Goal: Information Seeking & Learning: Learn about a topic

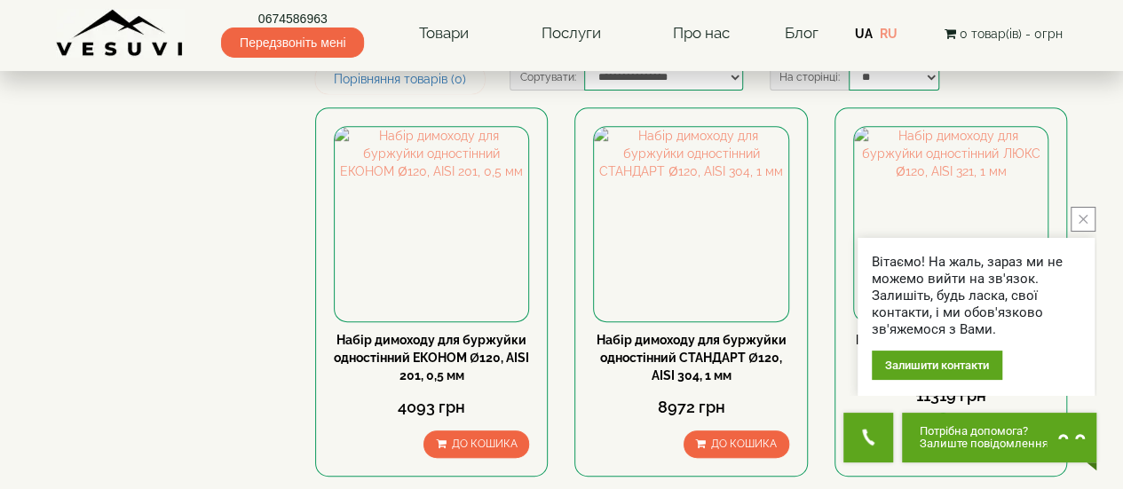
scroll to position [355, 0]
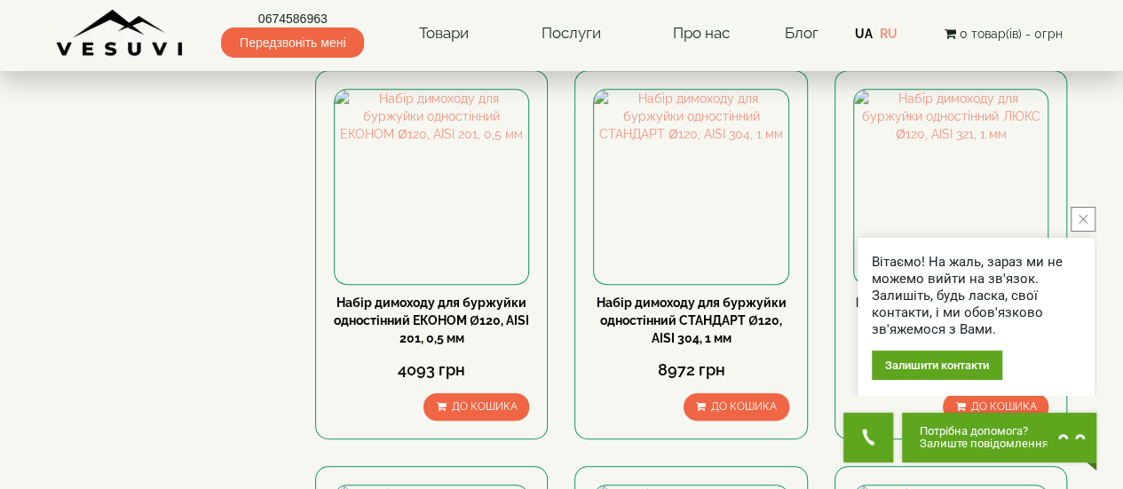
click at [1078, 221] on button "close button" at bounding box center [1083, 219] width 25 height 25
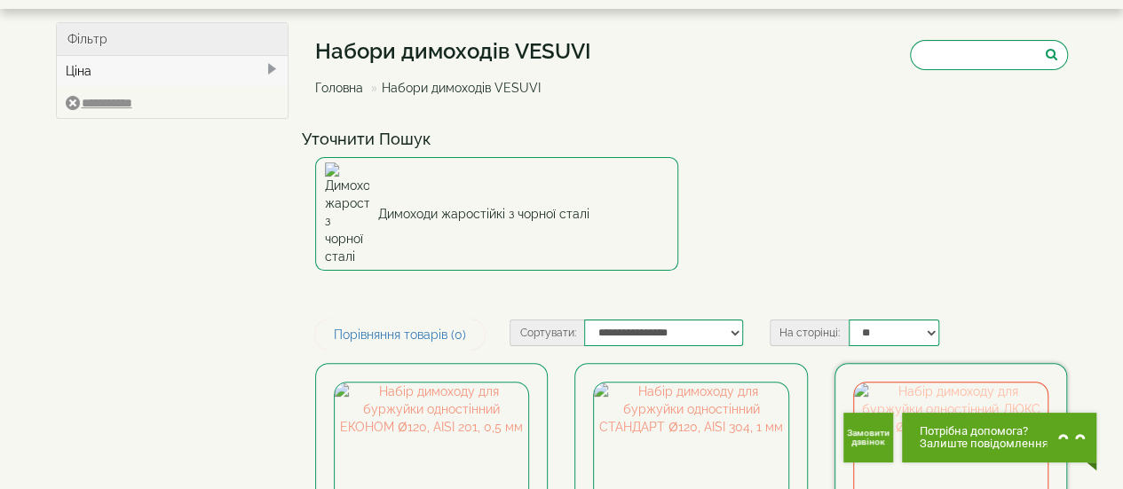
scroll to position [266, 0]
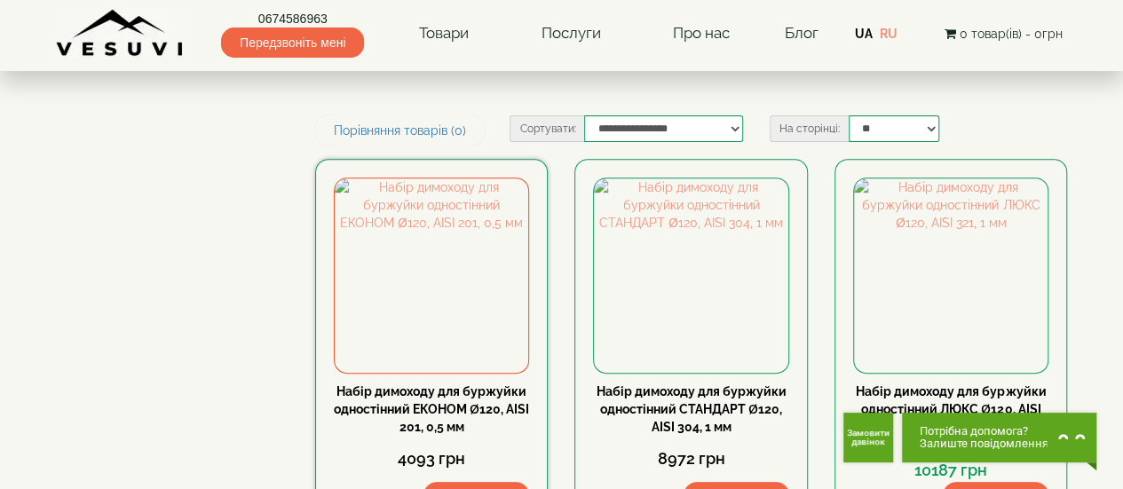
click at [440, 385] on link "Набір димоходу для буржуйки одностінний ЕКОНОМ Ø120, AISI 201, 0,5 мм" at bounding box center [431, 410] width 195 height 50
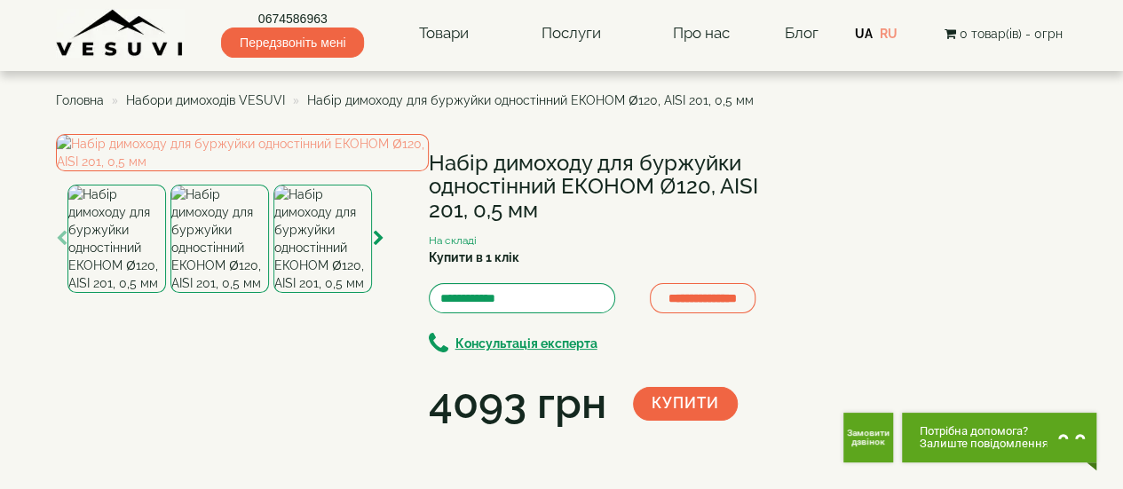
click at [218, 104] on span "Набори димоходів VESUVI" at bounding box center [205, 100] width 159 height 14
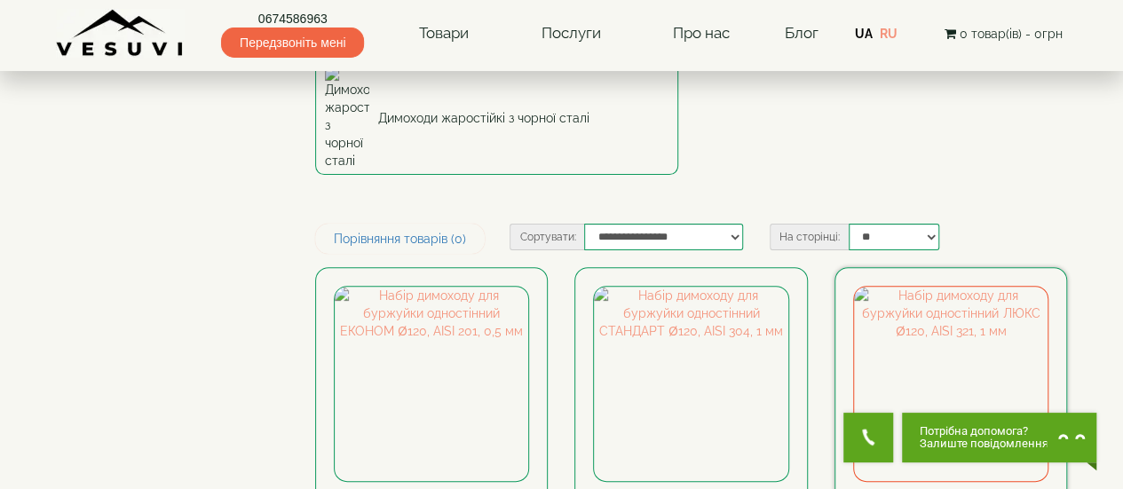
scroll to position [266, 0]
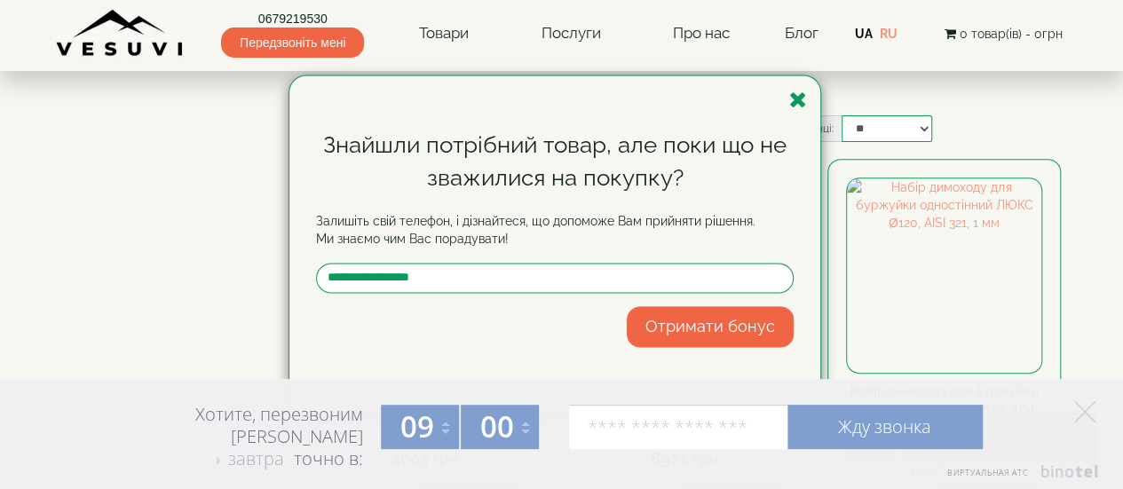
click at [864, 305] on div "Знайшли потрібний товар, але поки що не зважилися на покупку? Залишіть свій тел…" at bounding box center [561, 244] width 1123 height 489
click at [803, 105] on icon "button" at bounding box center [798, 100] width 18 height 22
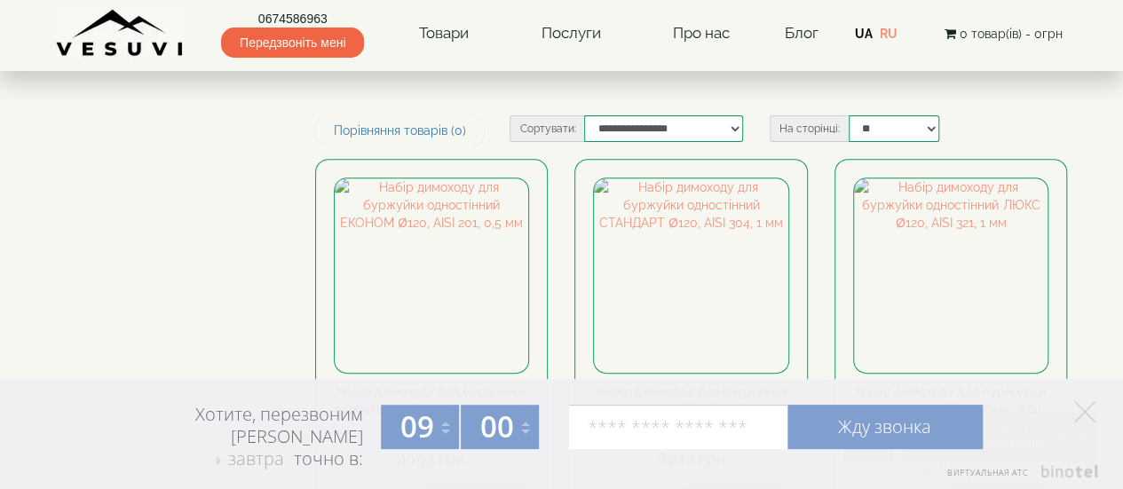
click at [1087, 401] on div "Хотите, перезвоним Вам завтра завтра в четверг в пятницу точно в: 09 09 10 11 1…" at bounding box center [561, 434] width 1123 height 110
click at [1086, 411] on polygon at bounding box center [1085, 411] width 21 height 21
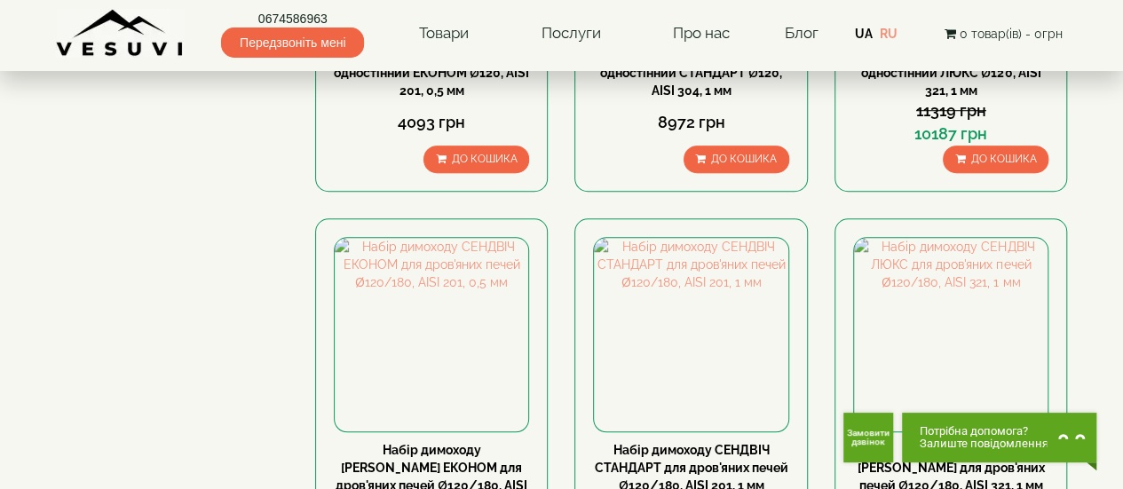
scroll to position [0, 0]
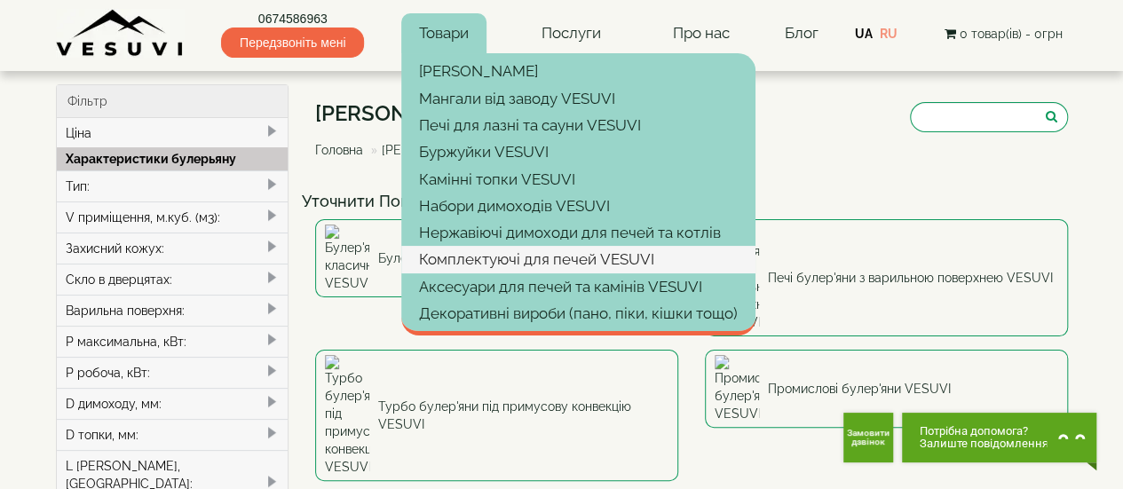
click at [469, 252] on link "Комплектуючі для печей VESUVI" at bounding box center [578, 259] width 354 height 27
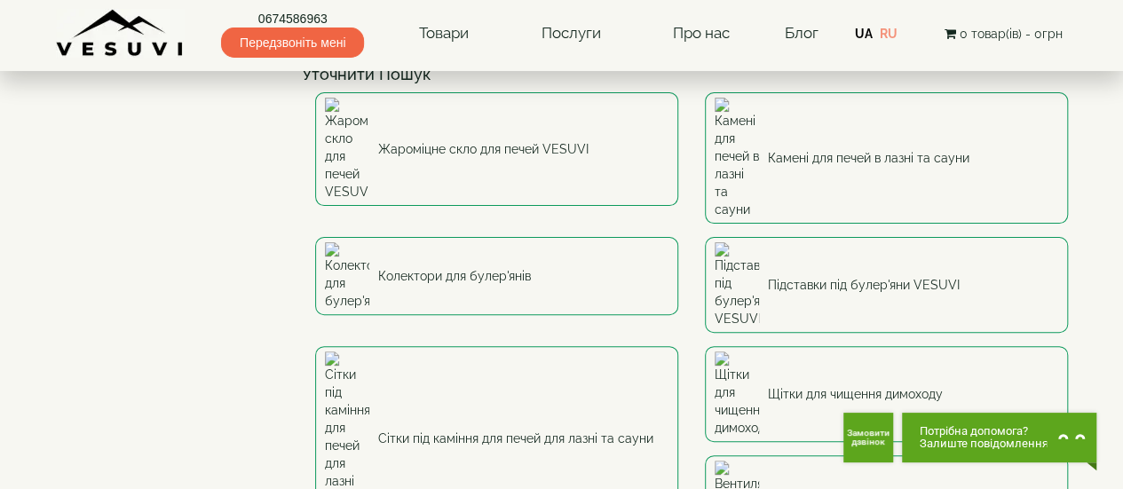
scroll to position [89, 0]
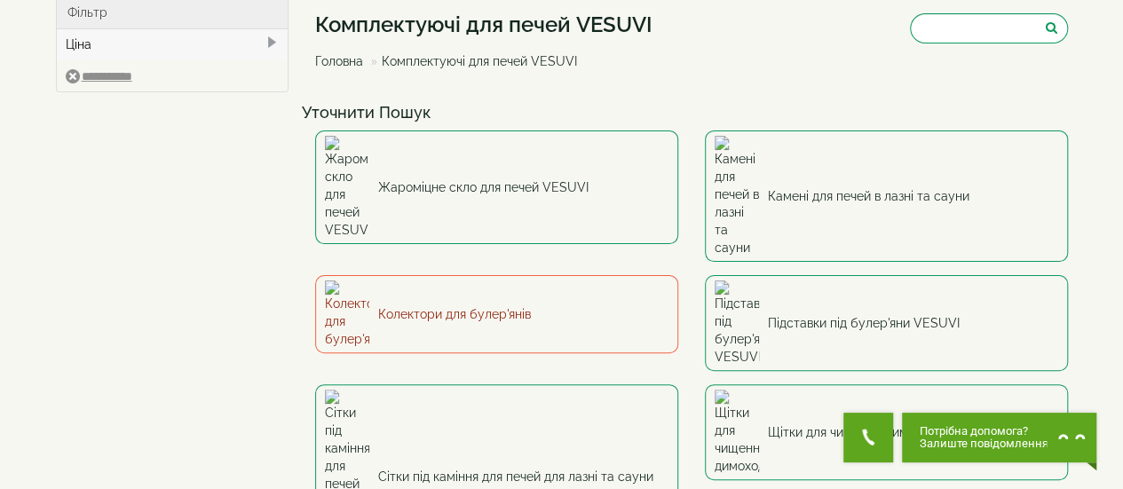
click at [461, 275] on link "Колектори для булер'янів" at bounding box center [496, 314] width 363 height 78
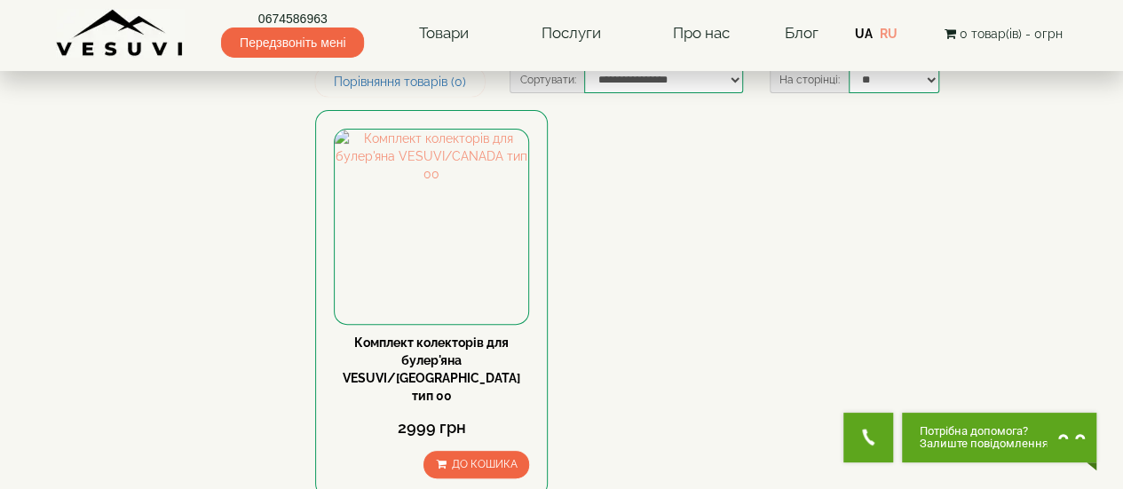
scroll to position [178, 0]
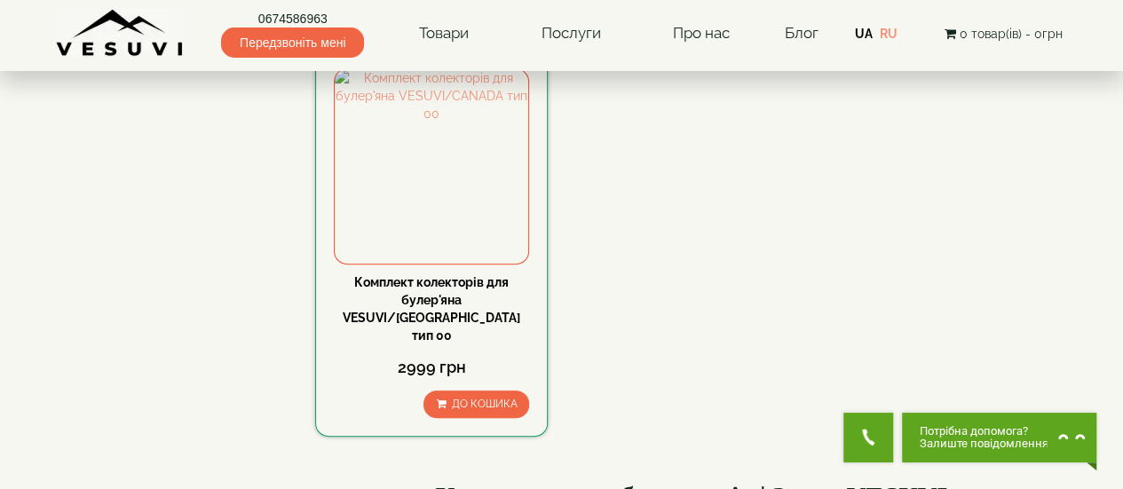
click at [480, 297] on link "Комплект колекторів для булер'яна VESUVI/CANADA тип 00" at bounding box center [432, 308] width 178 height 67
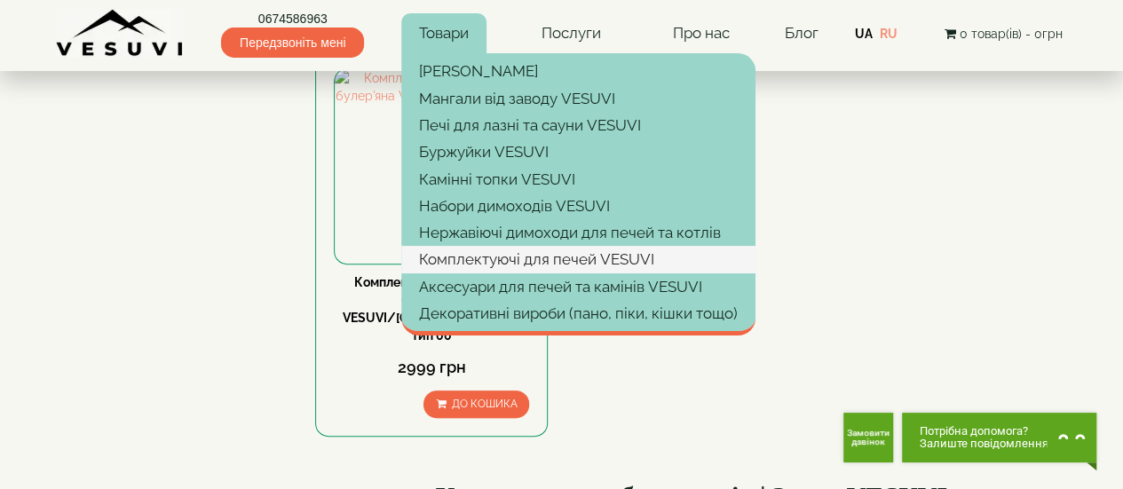
click at [472, 263] on link "Комплектуючі для печей VESUVI" at bounding box center [578, 259] width 354 height 27
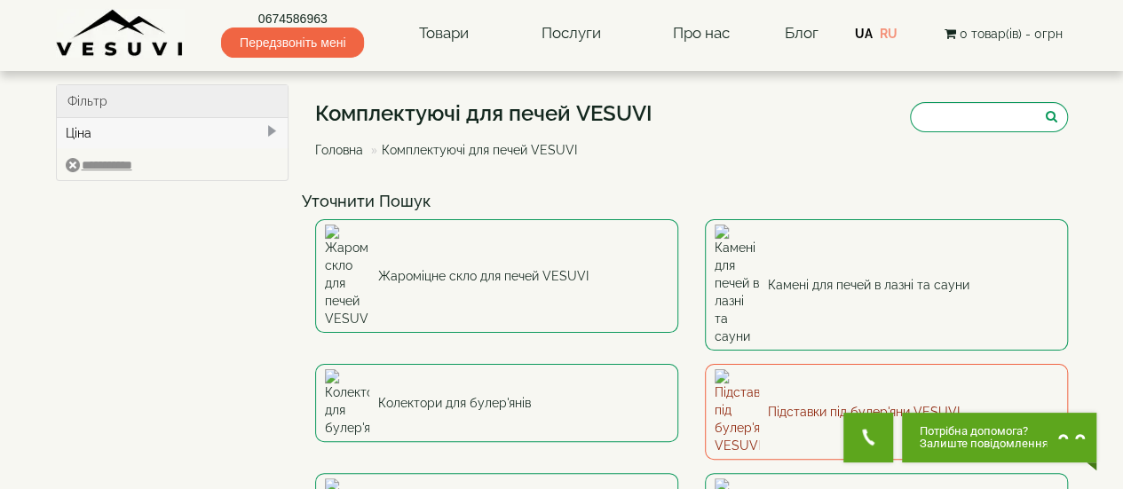
scroll to position [89, 0]
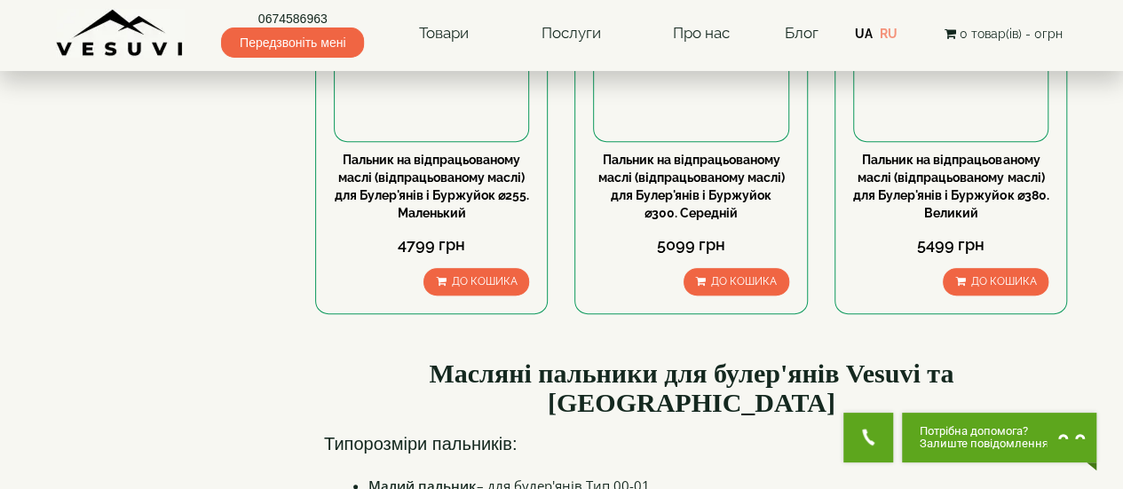
scroll to position [178, 0]
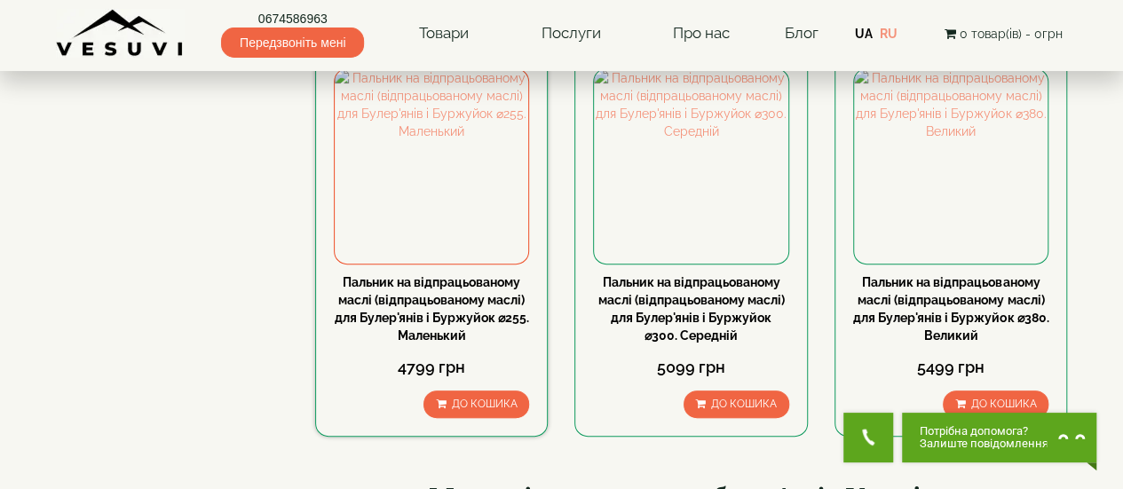
click at [432, 312] on link "Пальник на відпрацьованому маслі (відпрацьованому маслі) для Булер'янів і Буржу…" at bounding box center [432, 308] width 194 height 67
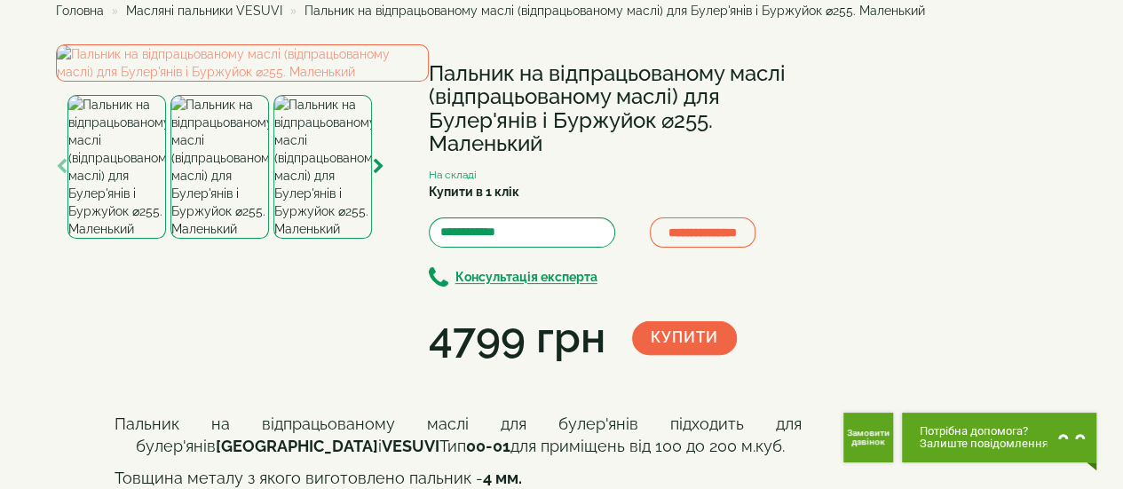
scroll to position [89, 0]
drag, startPoint x: 199, startPoint y: 432, endPoint x: 204, endPoint y: 440, distance: 9.6
click at [201, 240] on img at bounding box center [220, 168] width 99 height 144
click at [341, 240] on img at bounding box center [323, 168] width 99 height 144
